Goal: Navigation & Orientation: Understand site structure

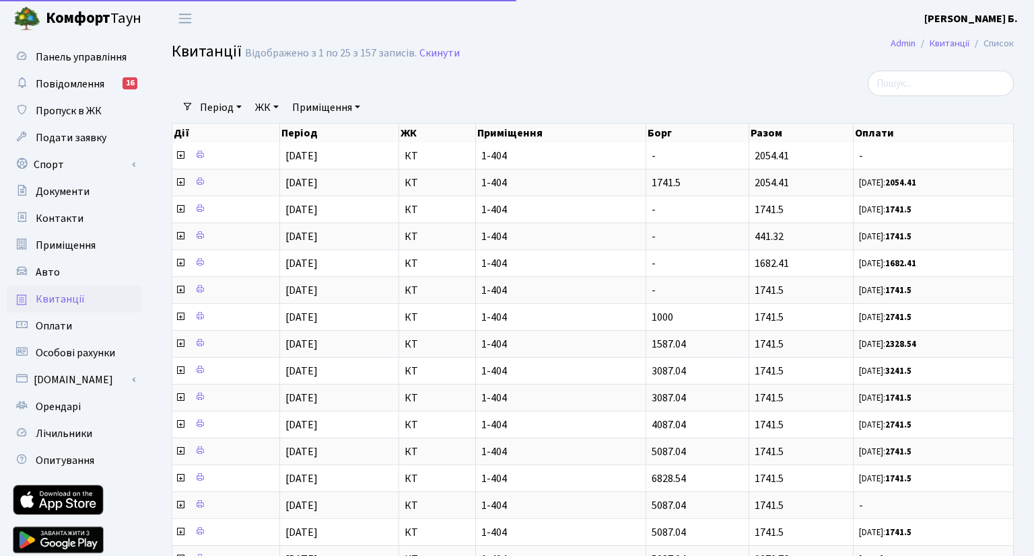
select select "25"
click at [61, 108] on span "Пропуск в ЖК" at bounding box center [69, 111] width 66 height 15
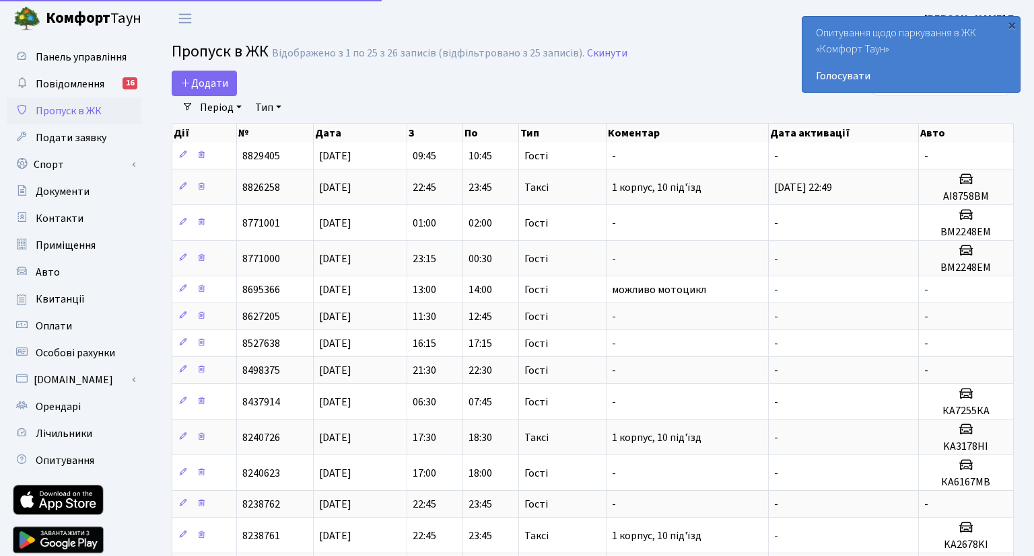
select select "25"
click at [73, 82] on span "Повідомлення" at bounding box center [70, 84] width 69 height 15
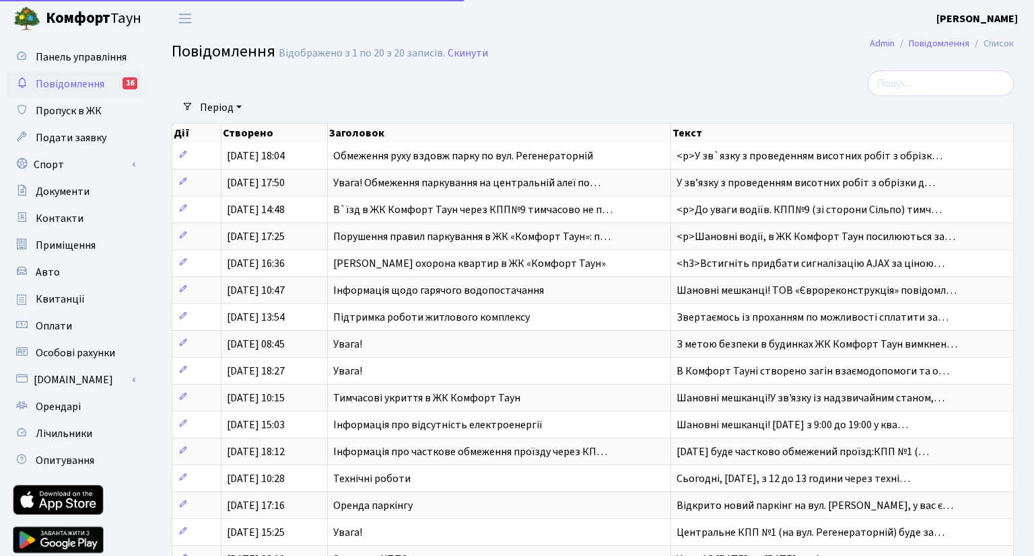
select select "25"
click at [55, 324] on span "Оплати" at bounding box center [54, 326] width 36 height 15
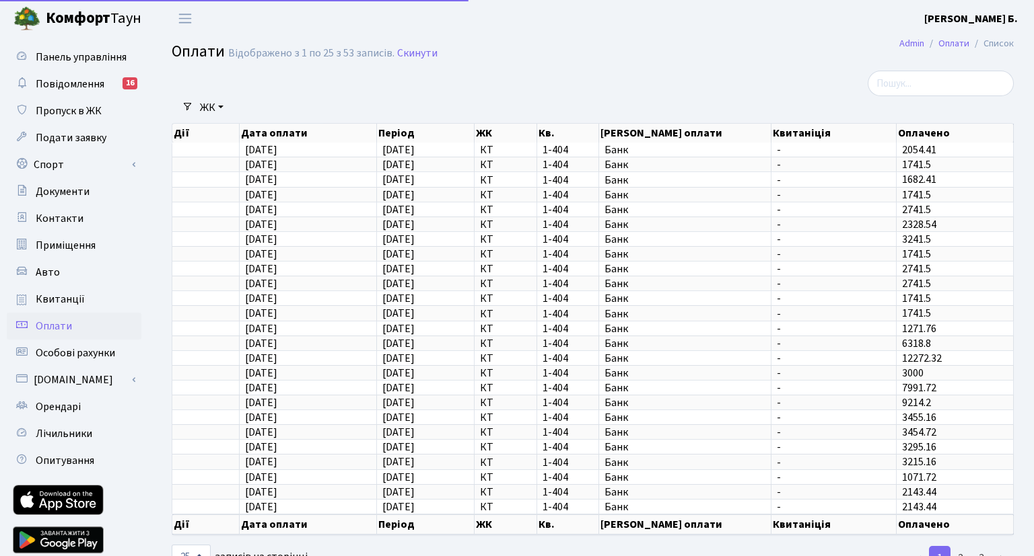
select select "25"
